Goal: Task Accomplishment & Management: Use online tool/utility

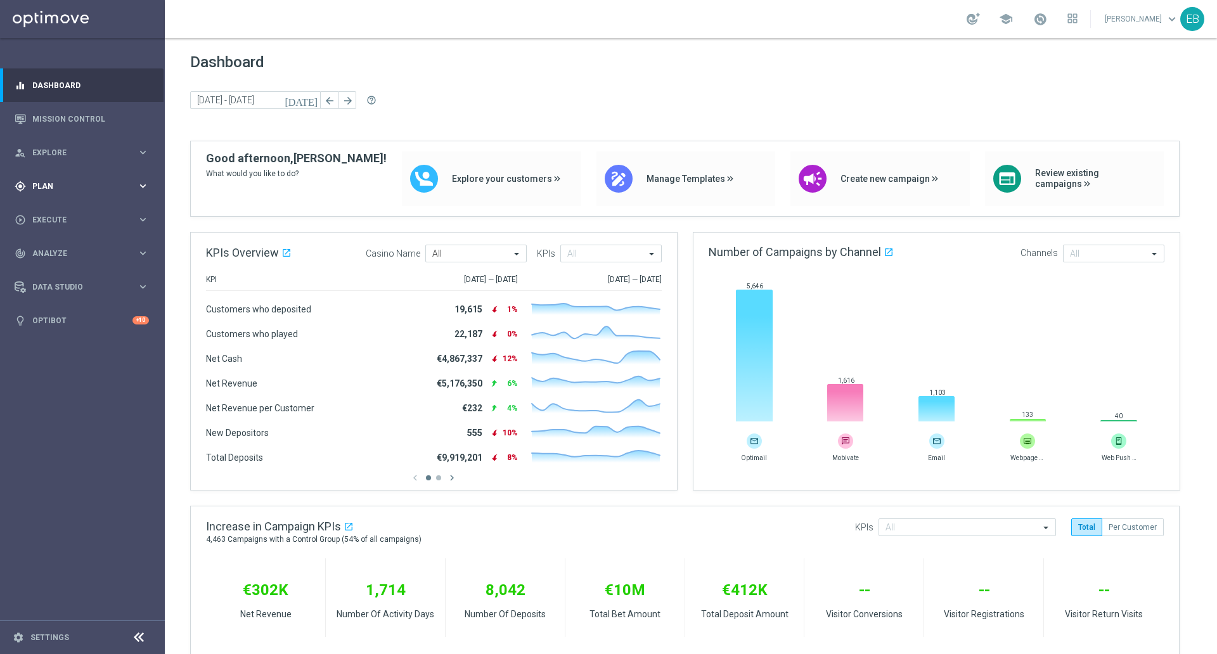
click at [50, 181] on div "gps_fixed Plan" at bounding box center [76, 186] width 122 height 11
click at [82, 250] on span "Templates" at bounding box center [79, 251] width 91 height 8
click at [80, 267] on link "Optimail" at bounding box center [85, 269] width 93 height 10
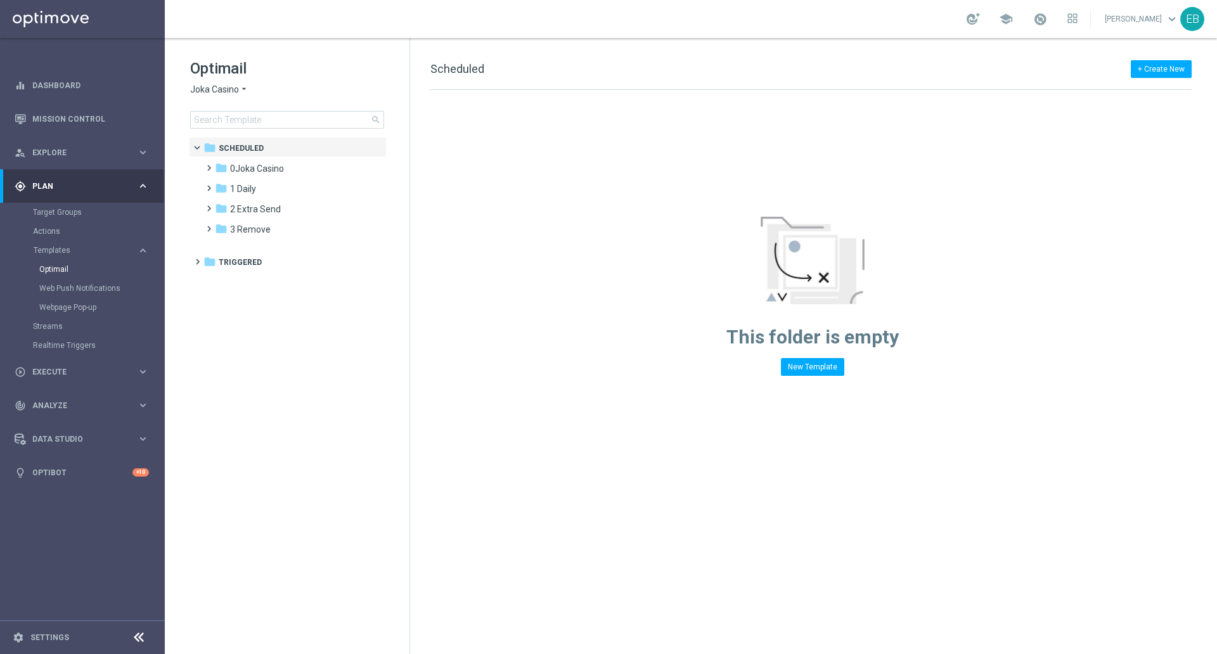
click at [218, 86] on span "Joka Casino" at bounding box center [214, 90] width 49 height 12
click at [229, 236] on div "Jackpot [PERSON_NAME]" at bounding box center [238, 240] width 95 height 15
click at [262, 172] on div "folder 1 Daily" at bounding box center [288, 169] width 146 height 15
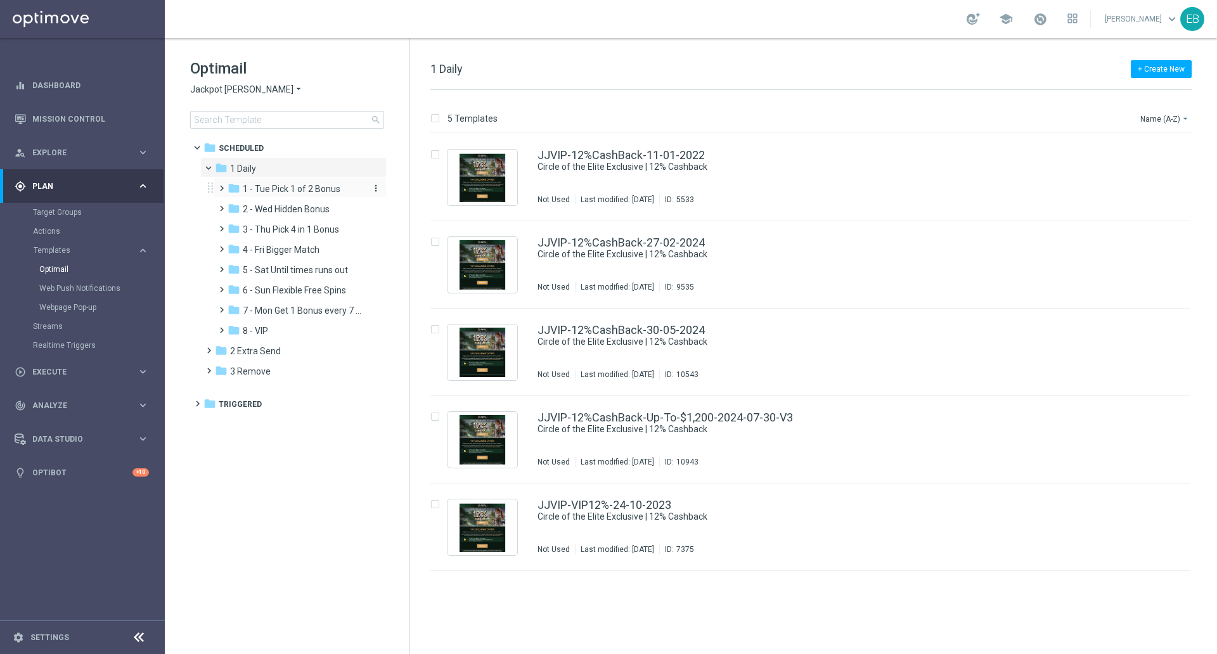
click at [266, 193] on span "1 - Tue Pick 1 of 2 Bonus" at bounding box center [292, 188] width 98 height 11
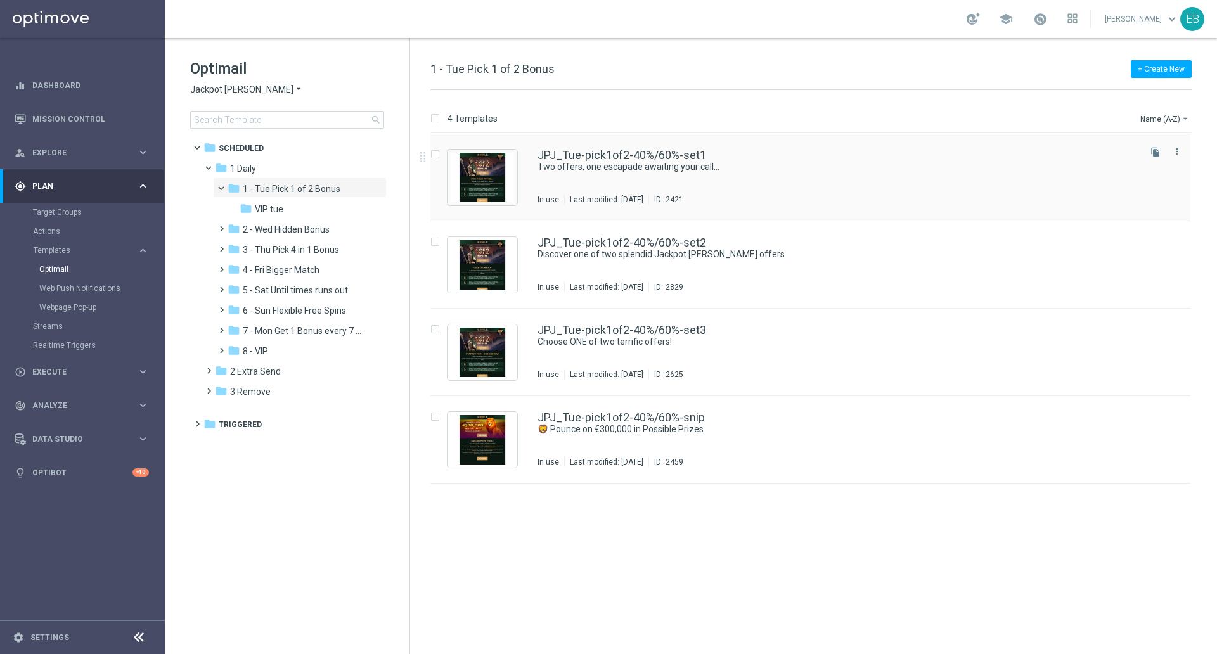
click at [598, 175] on div "JPJ_Tue-pick1of2-40%/60%-set1 Two offers, one escapade awaiting your call... In…" at bounding box center [837, 177] width 600 height 55
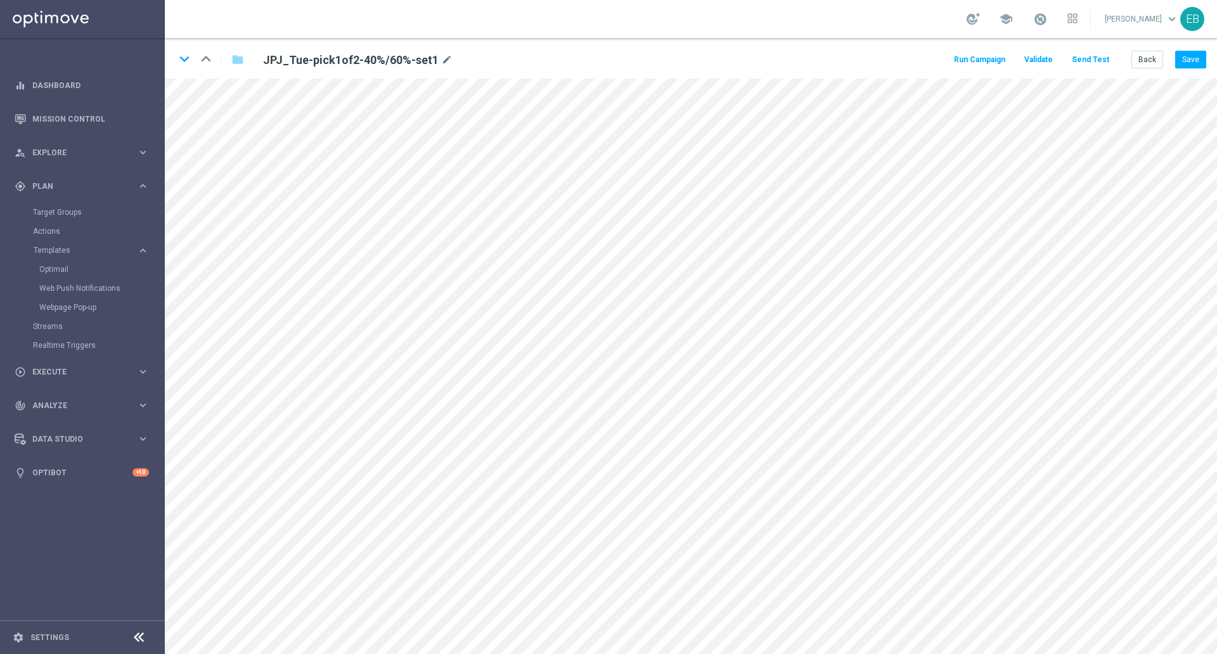
click at [1103, 56] on button "Send Test" at bounding box center [1090, 59] width 41 height 17
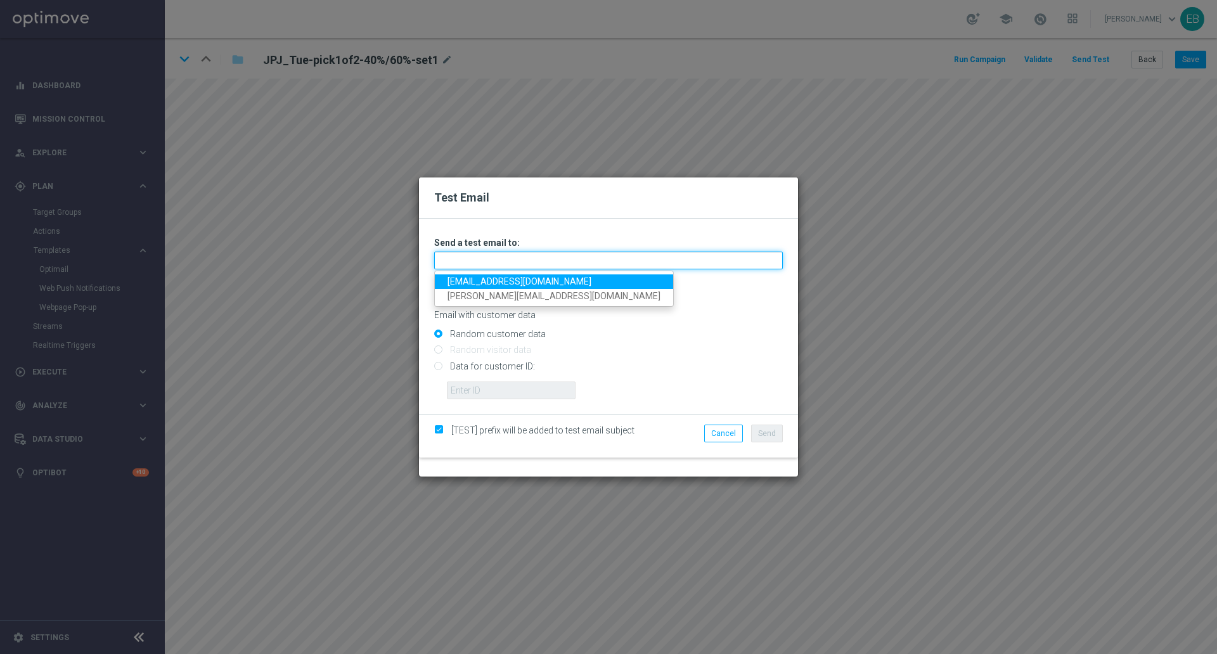
click at [545, 261] on input "text" at bounding box center [608, 261] width 349 height 18
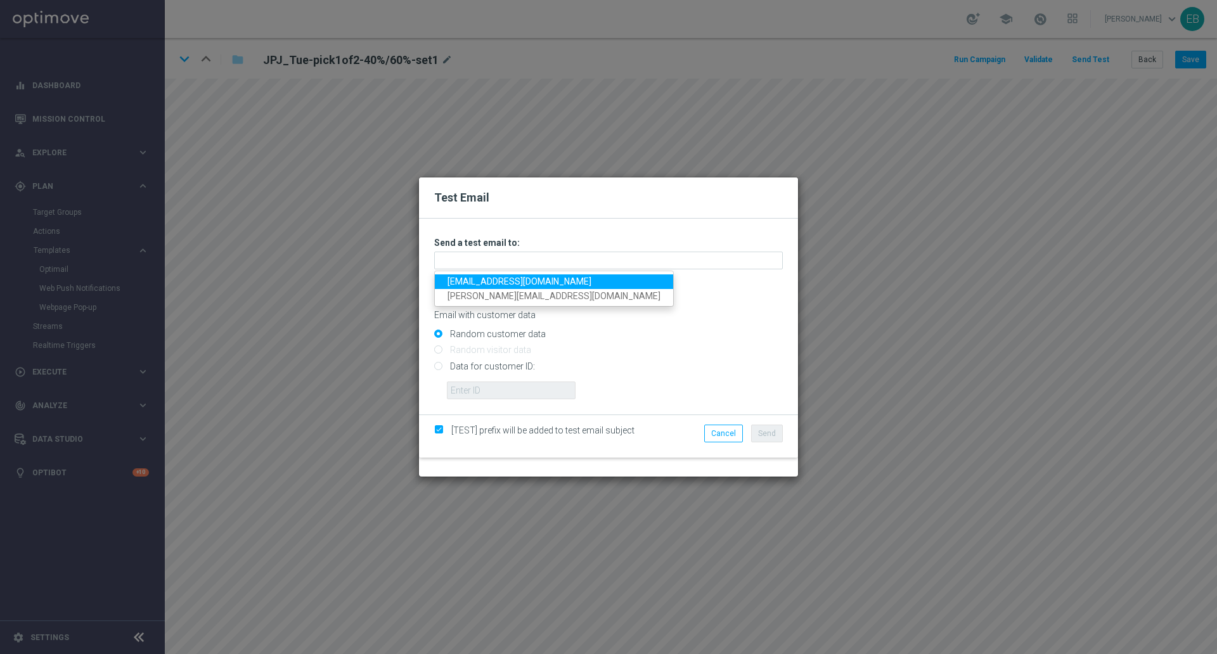
click at [477, 280] on link "[EMAIL_ADDRESS][DOMAIN_NAME]" at bounding box center [554, 281] width 238 height 15
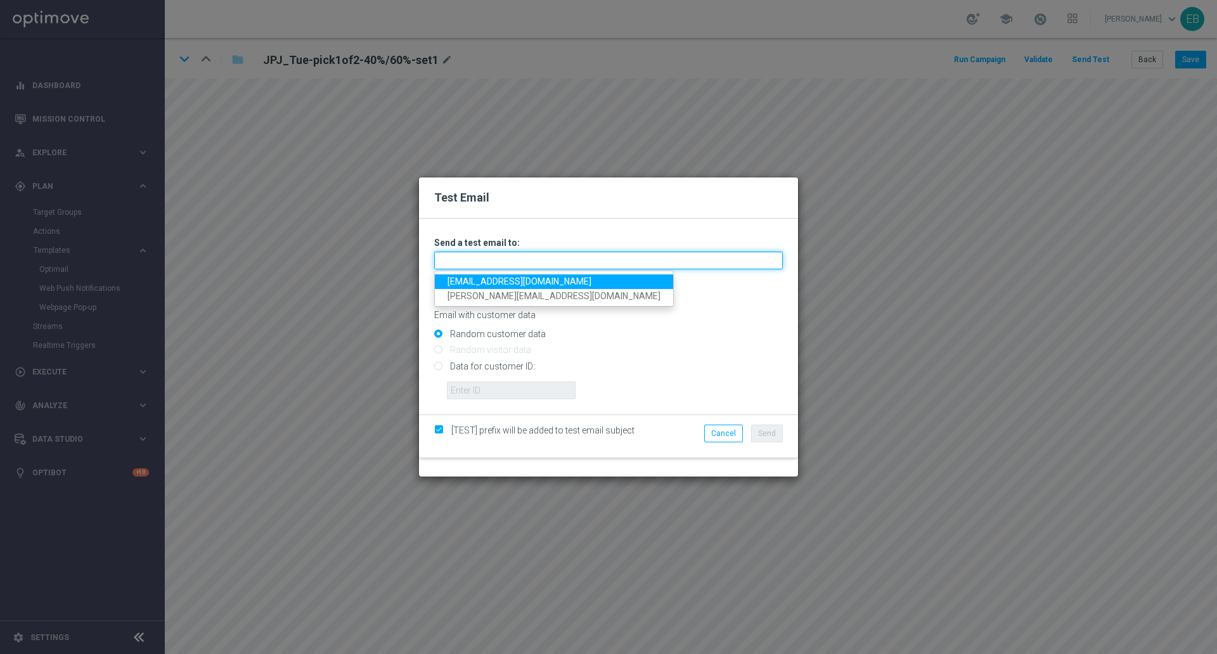
type input "[EMAIL_ADDRESS][DOMAIN_NAME]"
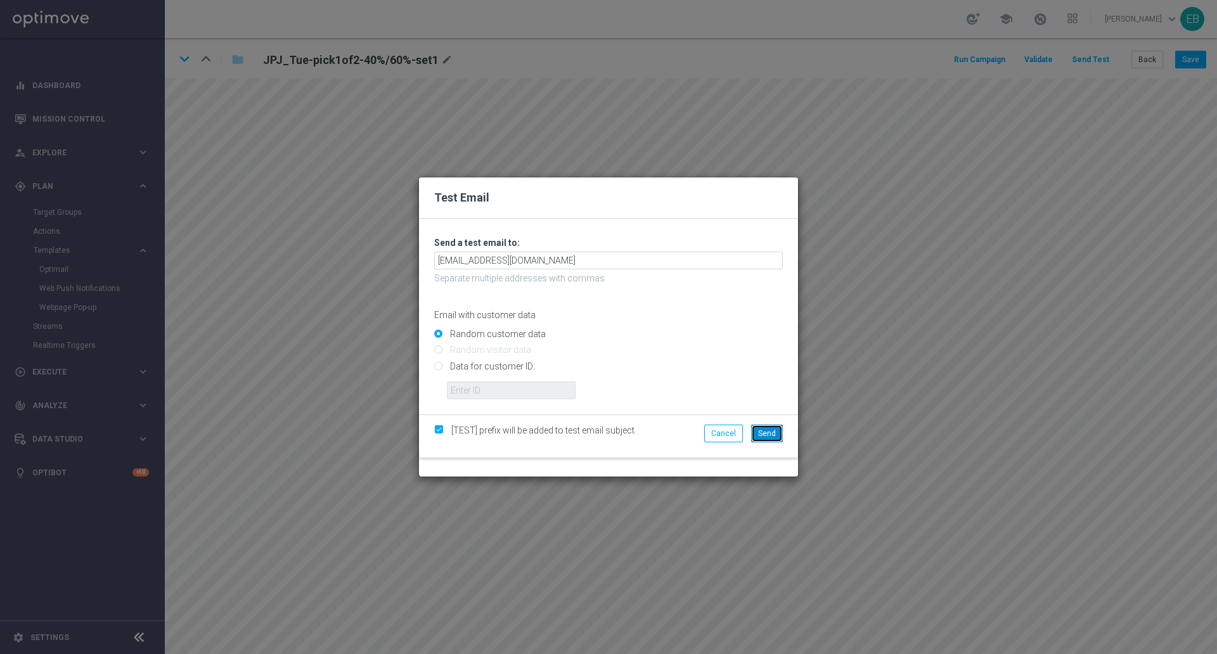
click at [764, 429] on span "Send" at bounding box center [767, 433] width 18 height 9
